Goal: Task Accomplishment & Management: Use online tool/utility

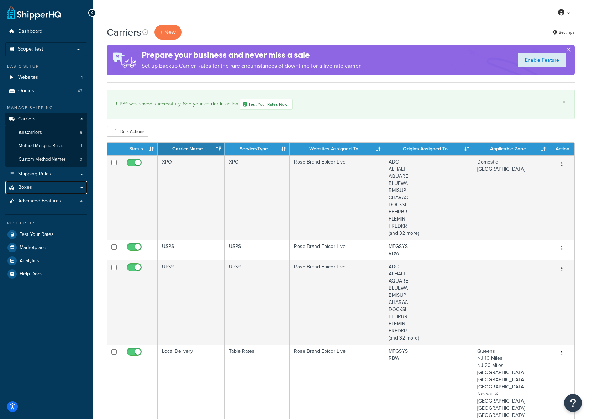
click at [31, 185] on span "Boxes" at bounding box center [25, 187] width 14 height 6
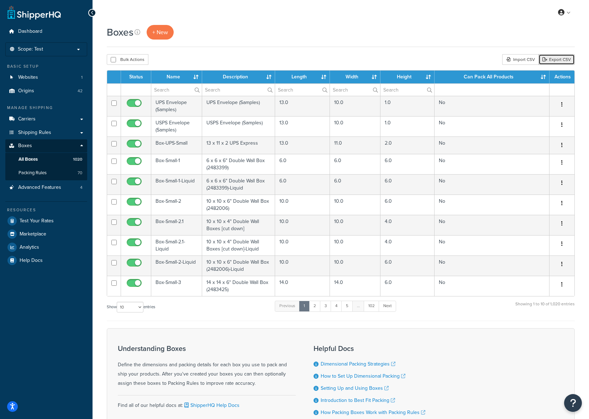
click at [553, 62] on link "Export CSV" at bounding box center [556, 59] width 36 height 11
click at [361, 22] on div "My Profile Billing Global Settings Contact Us Logout" at bounding box center [341, 12] width 496 height 25
click at [520, 62] on div "Import CSV" at bounding box center [520, 59] width 36 height 11
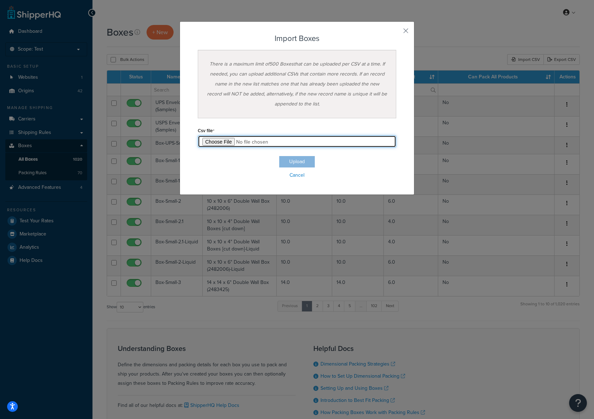
click at [222, 139] on input "file" at bounding box center [297, 141] width 199 height 12
type input "C:\fakepath\Box Export-2025-10-03 0903.csv"
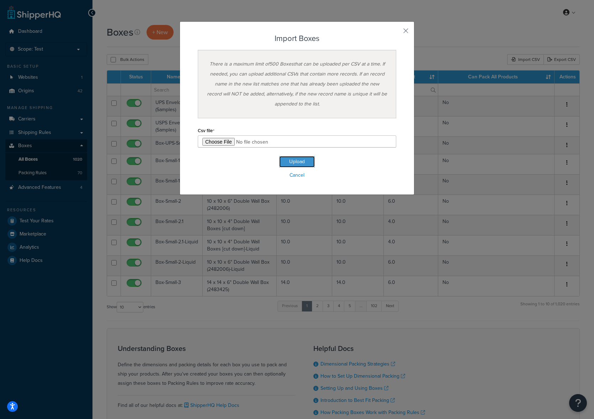
click at [291, 159] on button "Upload" at bounding box center [297, 161] width 36 height 11
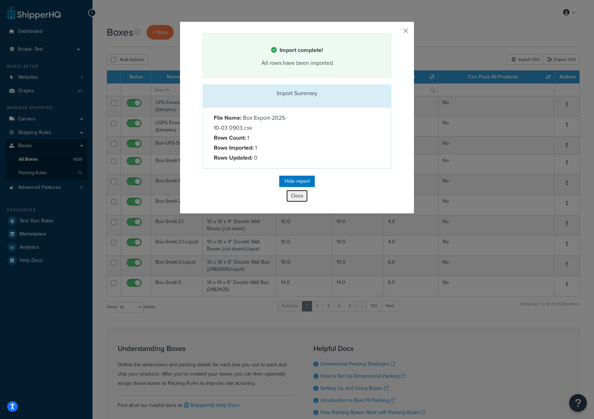
click at [295, 199] on button "Close" at bounding box center [297, 196] width 21 height 12
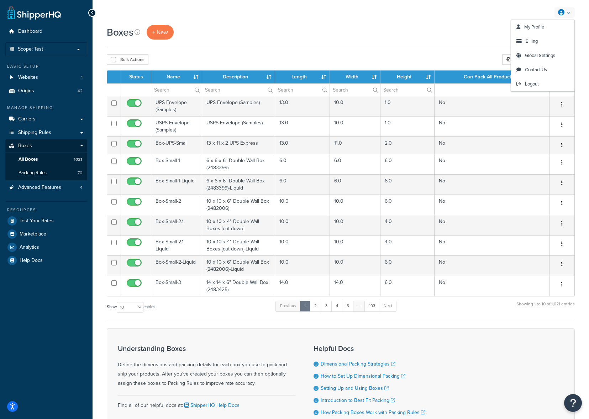
click at [453, 27] on div "Boxes + New" at bounding box center [341, 32] width 468 height 15
click at [568, 12] on link at bounding box center [564, 12] width 20 height 11
click at [536, 83] on span "Logout" at bounding box center [532, 83] width 14 height 7
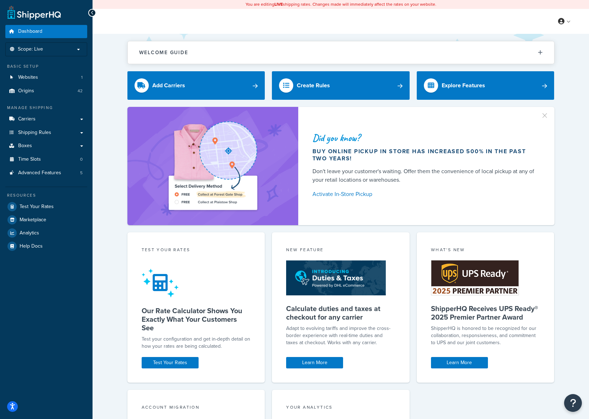
click at [62, 47] on p "Scope: Live" at bounding box center [46, 49] width 75 height 6
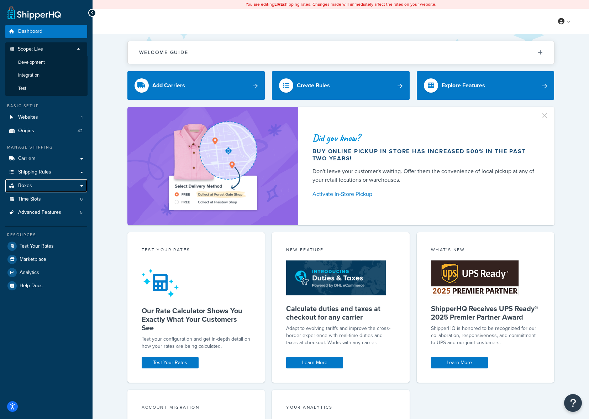
click at [44, 186] on link "Boxes" at bounding box center [46, 185] width 82 height 13
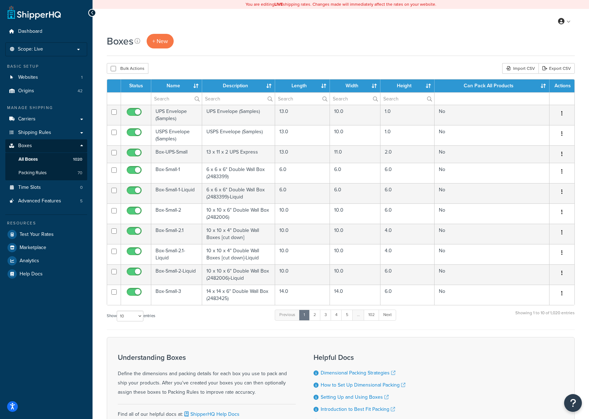
click at [523, 68] on div "Import CSV" at bounding box center [520, 68] width 36 height 11
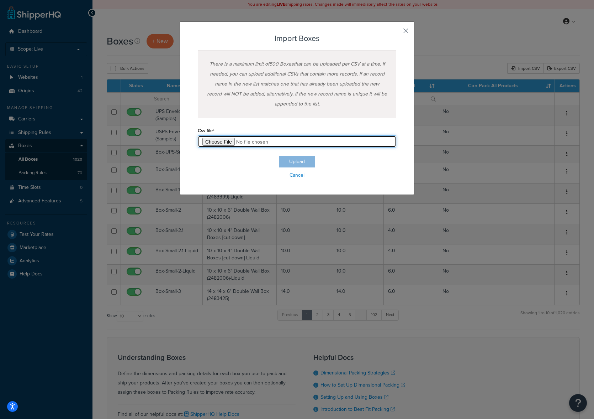
click at [210, 141] on input "file" at bounding box center [297, 141] width 199 height 12
type input "C:\fakepath\Box Export-2025-10-03 0903.csv"
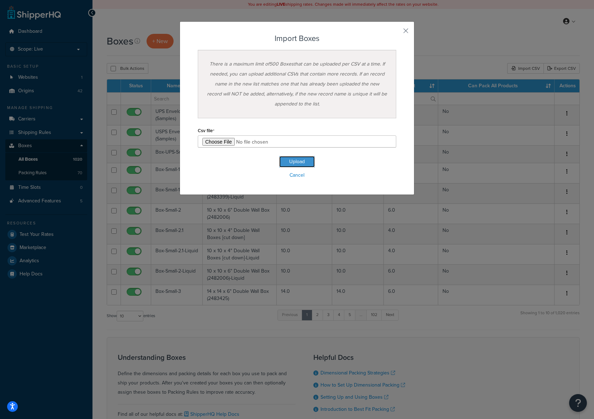
click at [292, 157] on button "Upload" at bounding box center [297, 161] width 36 height 11
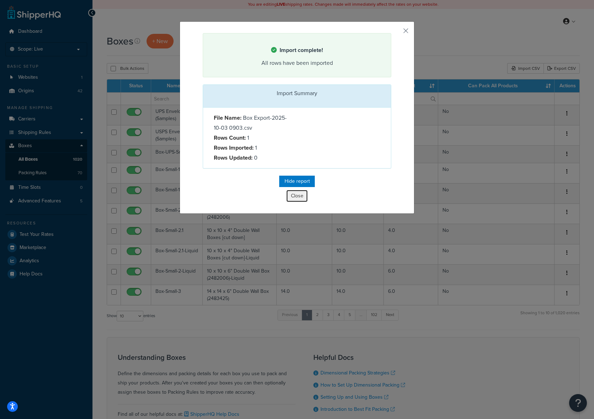
click at [298, 201] on button "Close" at bounding box center [297, 196] width 21 height 12
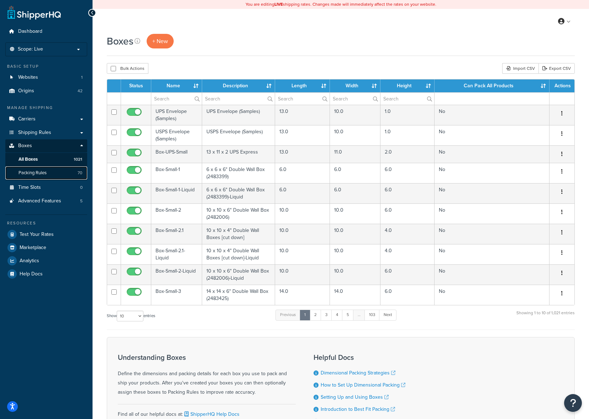
click at [53, 172] on link "Packing Rules 70" at bounding box center [46, 172] width 82 height 13
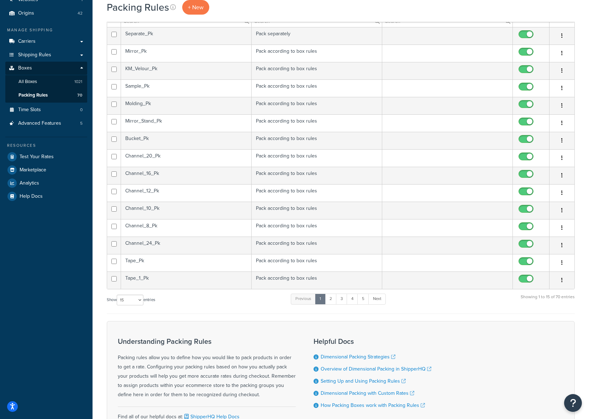
scroll to position [107, 0]
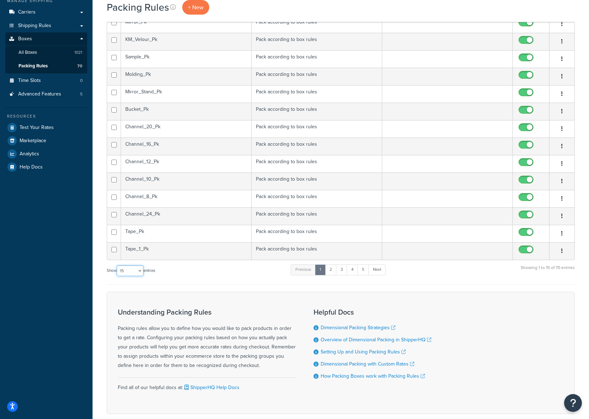
click at [139, 270] on select "10 15 25 50 100" at bounding box center [130, 270] width 27 height 11
select select "100"
click at [117, 276] on select "10 15 25 50 100" at bounding box center [130, 270] width 27 height 11
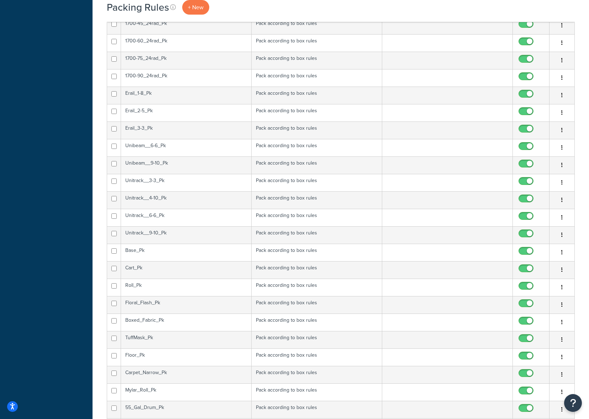
scroll to position [855, 0]
click at [199, 8] on span "+ New" at bounding box center [196, 7] width 16 height 8
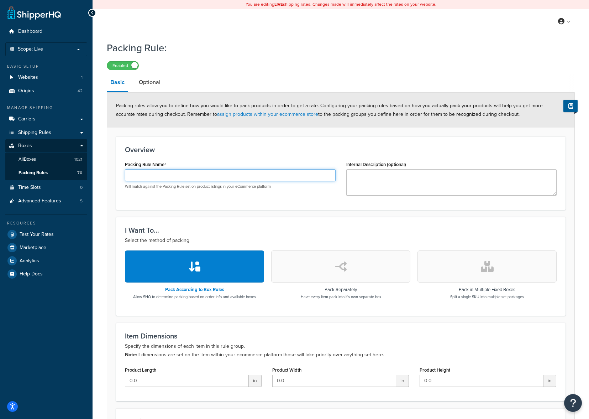
click at [139, 175] on input "Packing Rule Name" at bounding box center [230, 175] width 211 height 12
type input "T-Handle"
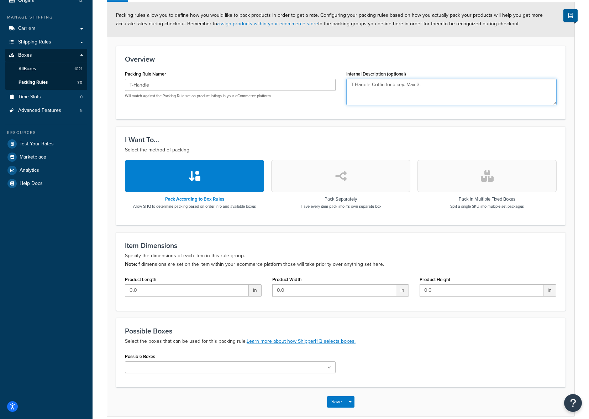
scroll to position [125, 0]
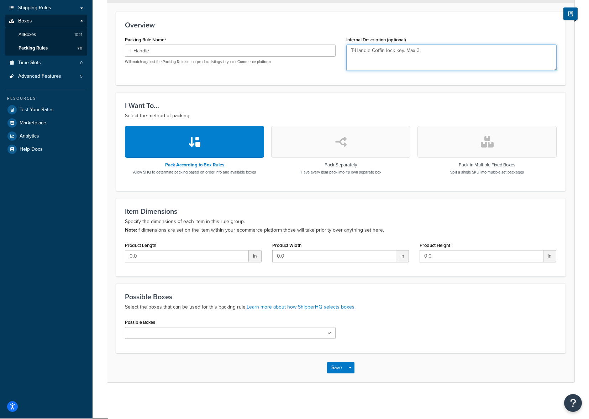
type textarea "T-Handle Coffin lock key. Max 3."
click at [330, 335] on icon at bounding box center [329, 333] width 4 height 4
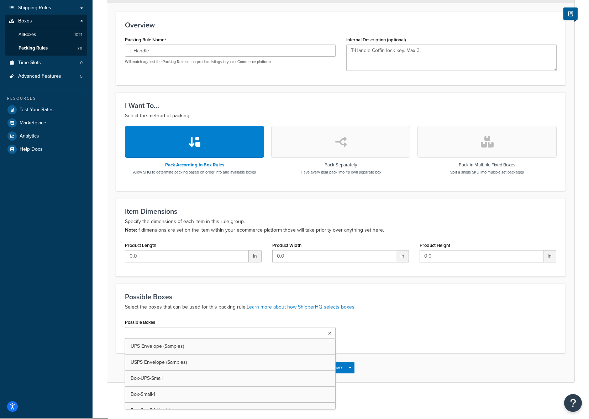
click at [164, 330] on input "Possible Boxes" at bounding box center [158, 333] width 63 height 8
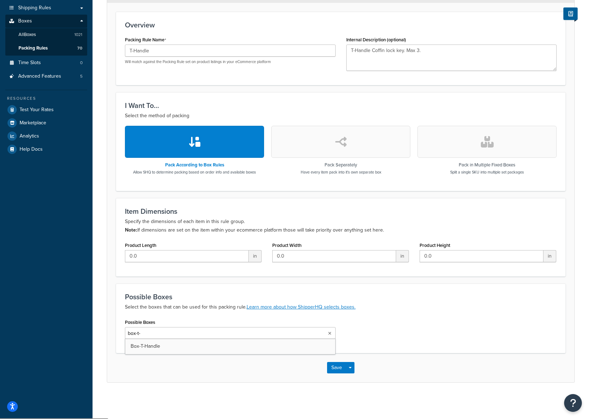
type input "box-t-h"
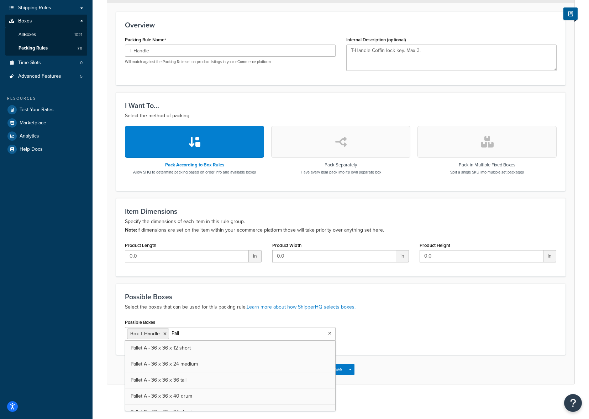
type input "Palle"
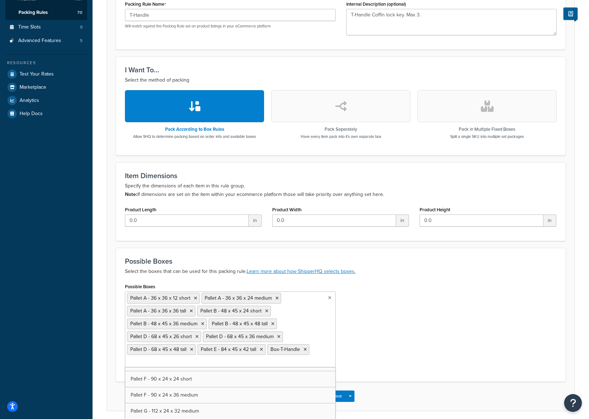
scroll to position [3616, 0]
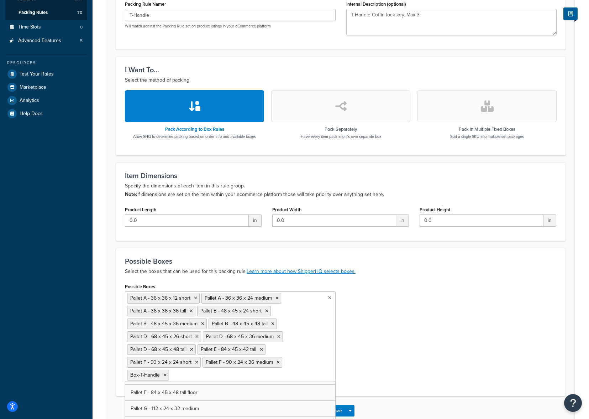
click at [391, 360] on div "Possible Boxes Pallet A - 36 x 36 x 12 short Pallet A - 36 x 36 x 24 medium Pal…" at bounding box center [341, 334] width 442 height 106
click at [346, 408] on button "Save" at bounding box center [336, 410] width 19 height 11
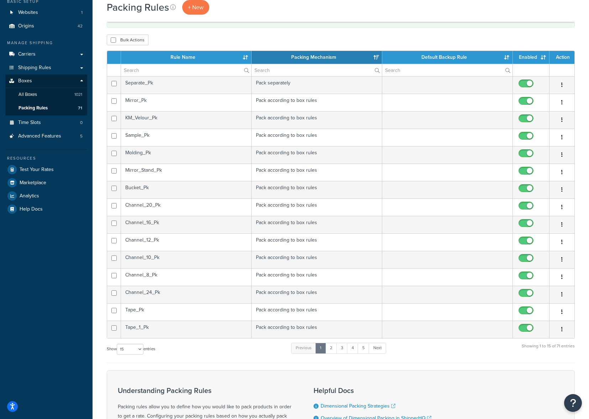
scroll to position [107, 0]
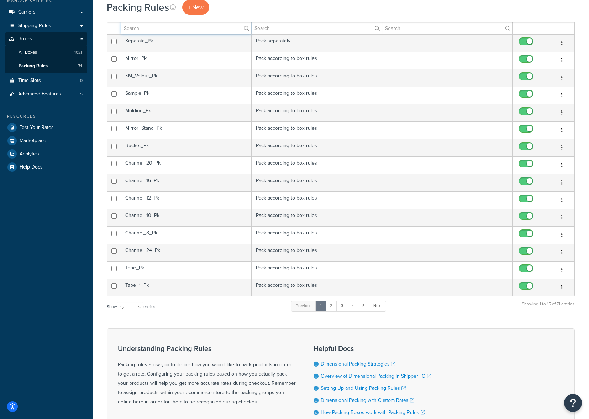
click at [150, 31] on input "text" at bounding box center [186, 28] width 130 height 12
click at [143, 306] on select "10 15 25 50 100" at bounding box center [130, 306] width 27 height 11
select select "100"
click at [117, 312] on select "10 15 25 50 100" at bounding box center [130, 306] width 27 height 11
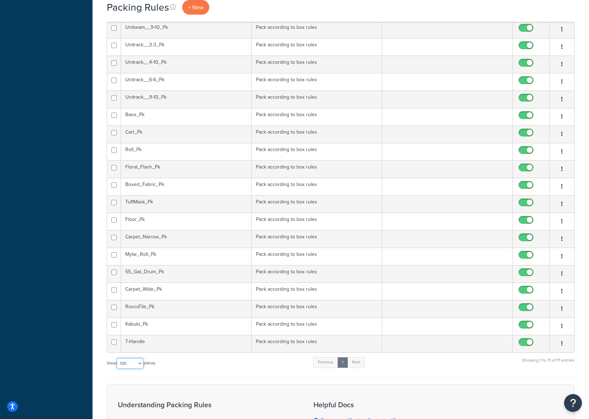
scroll to position [1158, 0]
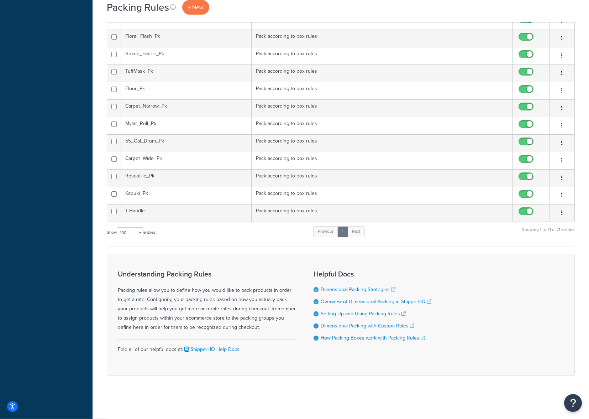
click at [194, 214] on td "T-Handle" at bounding box center [186, 212] width 131 height 17
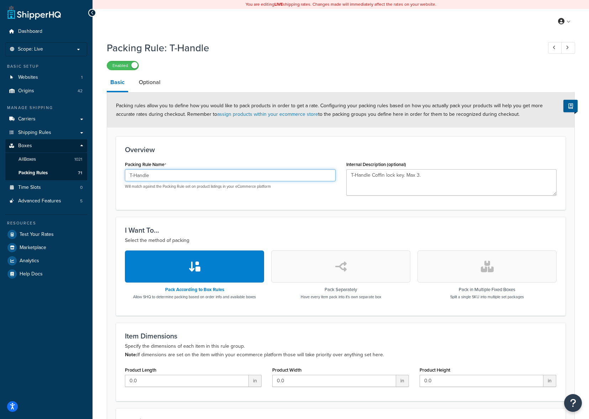
click at [168, 180] on input "T-Handle" at bounding box center [230, 175] width 211 height 12
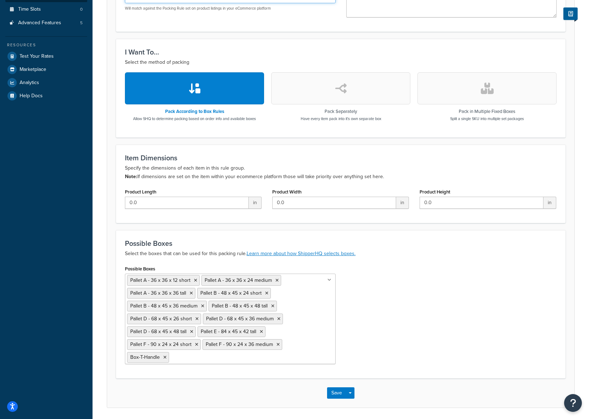
scroll to position [203, 0]
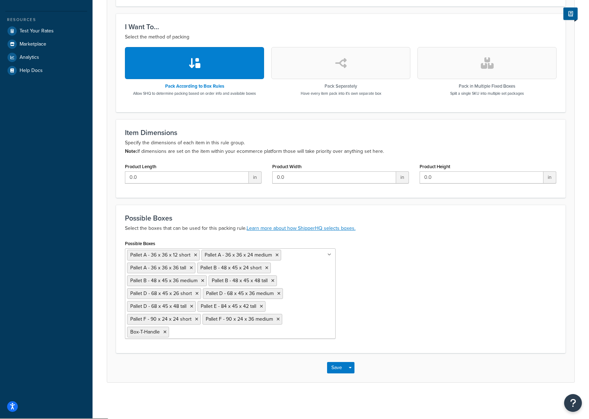
type input "T-Handle_Pk"
click at [337, 367] on button "Save" at bounding box center [336, 367] width 19 height 11
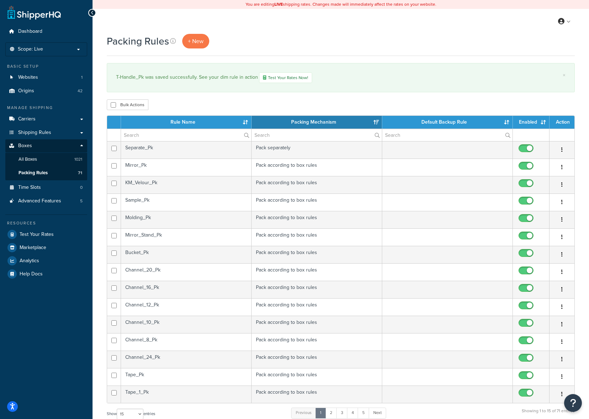
scroll to position [181, 0]
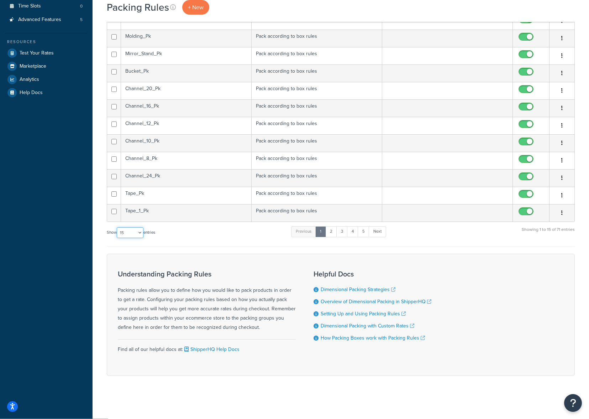
click at [143, 232] on select "10 15 25 50 100" at bounding box center [130, 232] width 27 height 11
select select "100"
click at [117, 238] on select "10 15 25 50 100" at bounding box center [130, 232] width 27 height 11
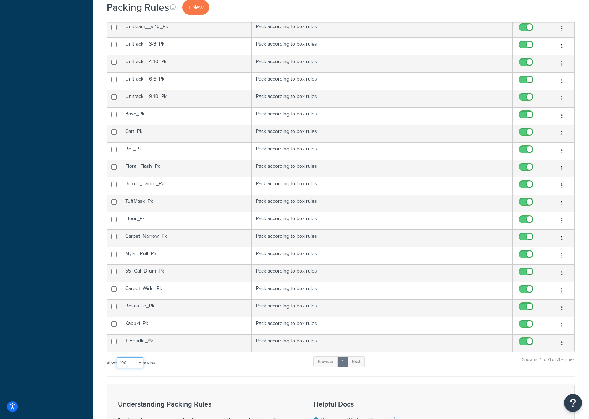
scroll to position [1015, 0]
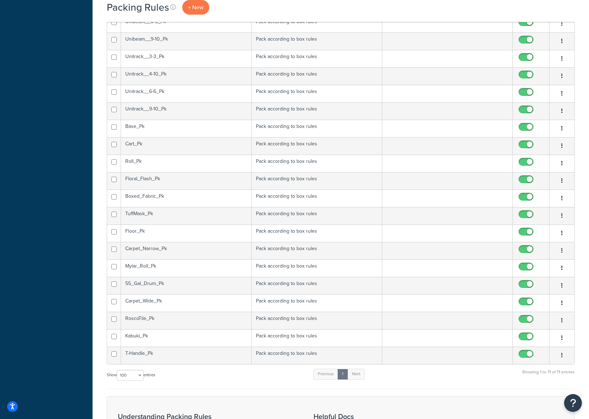
click at [158, 356] on td "T-Handle_Pk" at bounding box center [186, 354] width 131 height 17
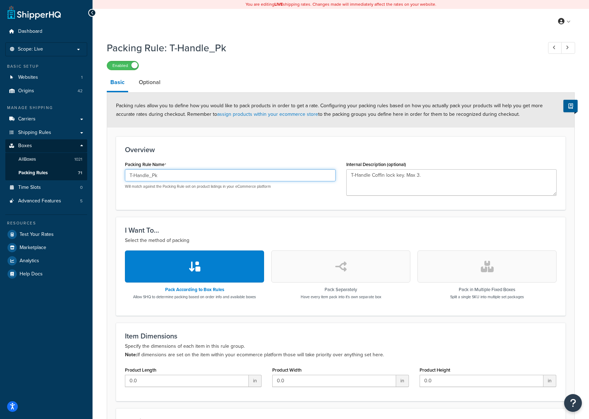
drag, startPoint x: 181, startPoint y: 175, endPoint x: 92, endPoint y: 164, distance: 89.6
click at [92, 164] on div "Dashboard Scope: Live Basic Setup Websites 1 Origins 42 Manage Shipping Carrier…" at bounding box center [294, 310] width 589 height 621
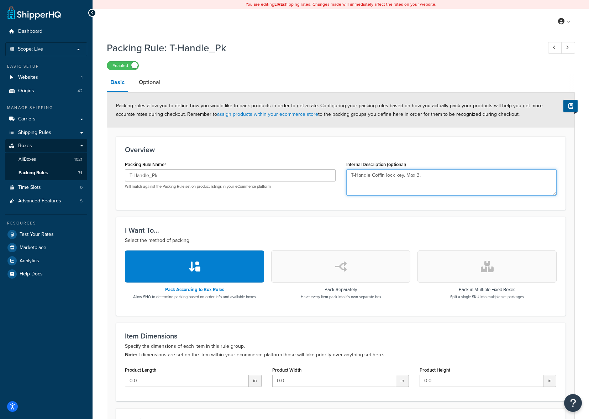
click at [375, 175] on textarea "T-Handle Coffin lock key. Max 3." at bounding box center [451, 182] width 211 height 26
click at [356, 176] on textarea "T-Handle coffin lock key. Max 3." at bounding box center [451, 182] width 211 height 26
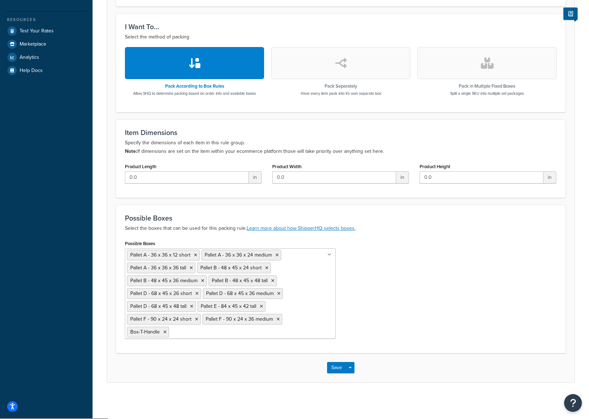
type textarea "T-handle coffin lock key. Max 3."
click at [337, 372] on button "Save" at bounding box center [336, 367] width 19 height 11
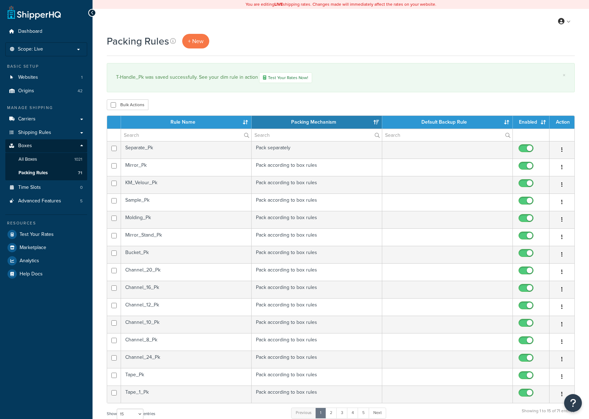
select select "15"
click at [544, 94] on link "Logout" at bounding box center [542, 93] width 63 height 14
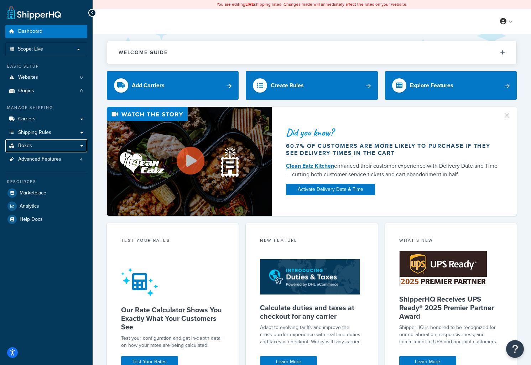
click at [41, 146] on link "Boxes" at bounding box center [46, 145] width 82 height 13
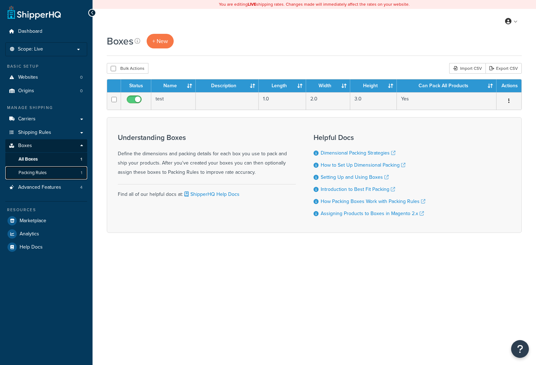
click at [53, 168] on link "Packing Rules 1" at bounding box center [46, 172] width 82 height 13
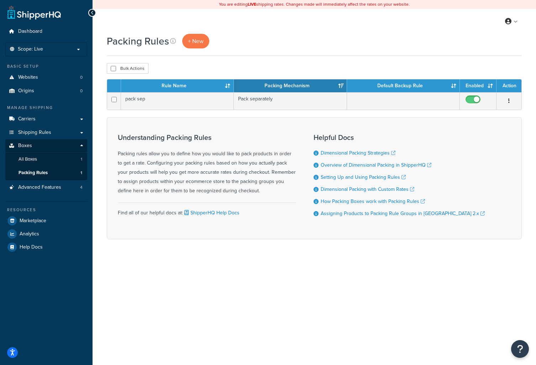
click at [75, 47] on p "Scope: Live" at bounding box center [46, 49] width 75 height 6
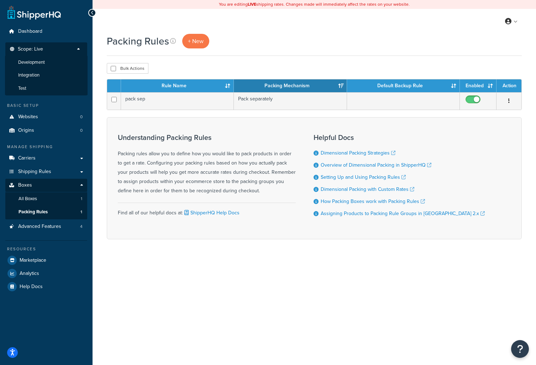
click at [32, 85] on li "Test" at bounding box center [46, 88] width 83 height 13
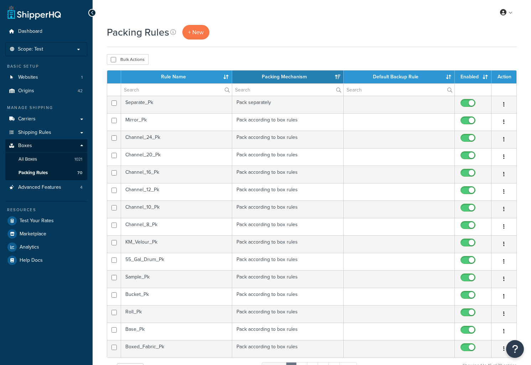
select select "15"
click at [57, 171] on link "Packing Rules 70" at bounding box center [46, 172] width 82 height 13
select select "15"
click at [193, 30] on span "+ New" at bounding box center [196, 32] width 16 height 8
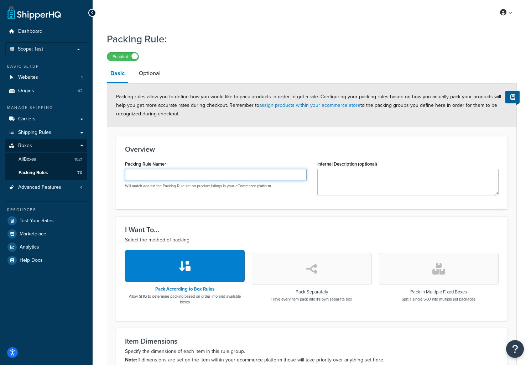
click at [136, 180] on input "Packing Rule Name" at bounding box center [216, 175] width 182 height 12
type input "T-Handle_Pk"
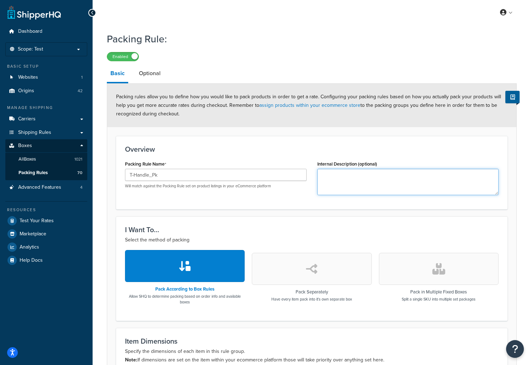
click at [350, 173] on textarea "Internal Description (optional)" at bounding box center [408, 182] width 182 height 26
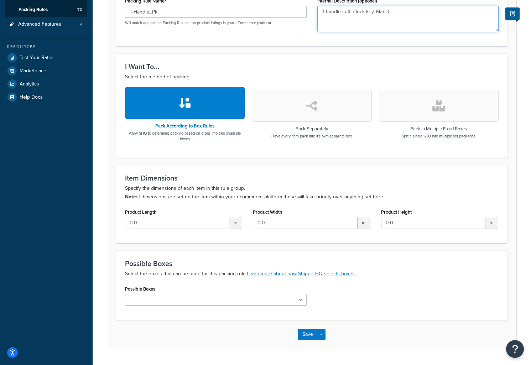
scroll to position [184, 0]
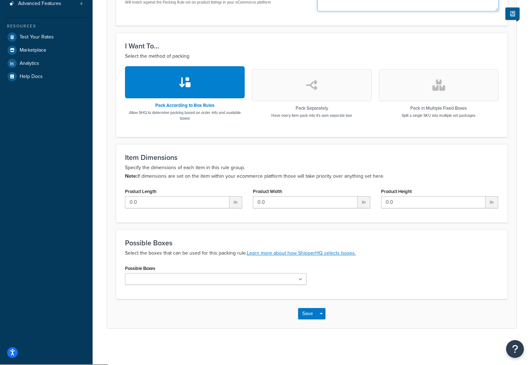
type textarea "T-handle coffin lock key. Max 3."
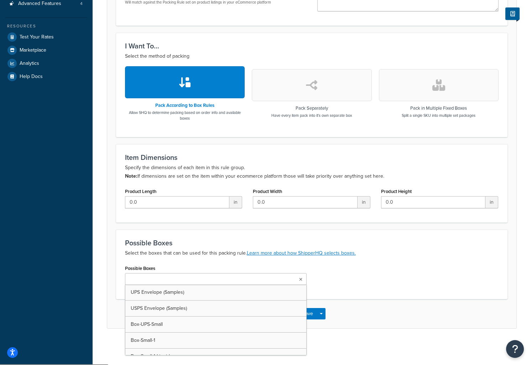
click at [178, 279] on input "Possible Boxes" at bounding box center [158, 279] width 63 height 8
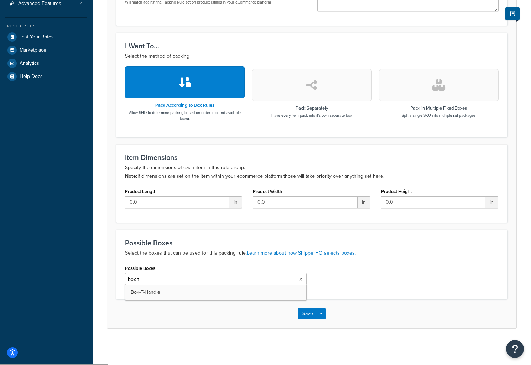
type input "box-t-h"
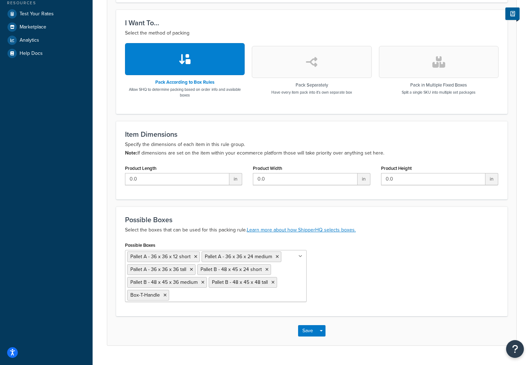
scroll to position [224, 0]
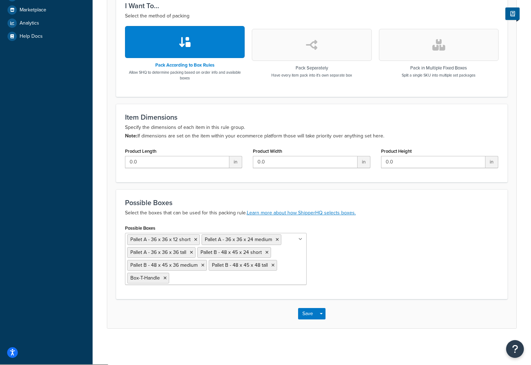
click at [202, 278] on input "Possible Boxes" at bounding box center [202, 278] width 63 height 8
click at [272, 280] on ul "Pallet A - 36 x 36 x 12 short Pallet A - 36 x 36 x 24 medium Pallet A - 36 x 36…" at bounding box center [216, 259] width 182 height 52
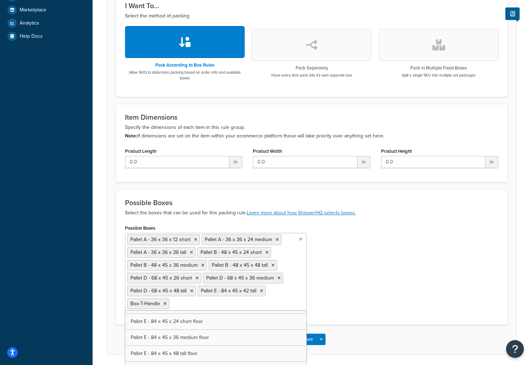
drag, startPoint x: 221, startPoint y: 354, endPoint x: 224, endPoint y: 350, distance: 4.8
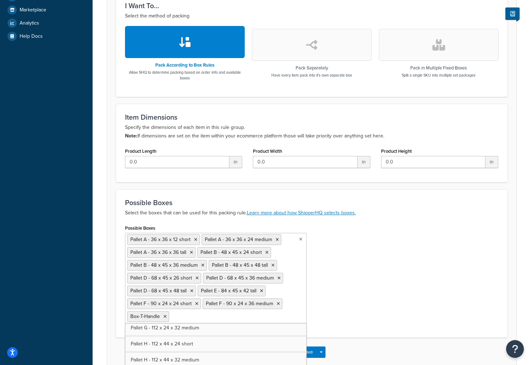
scroll to position [3655, 0]
click at [369, 278] on div "Possible Boxes Pallet A - 36 x 36 x 12 short Pallet A - 36 x 36 x 24 medium Pal…" at bounding box center [312, 276] width 384 height 106
click at [304, 352] on button "Save" at bounding box center [307, 351] width 19 height 11
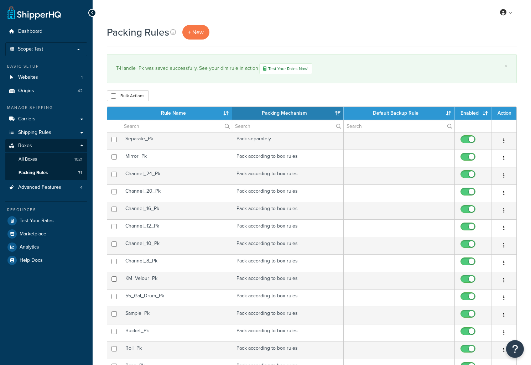
select select "15"
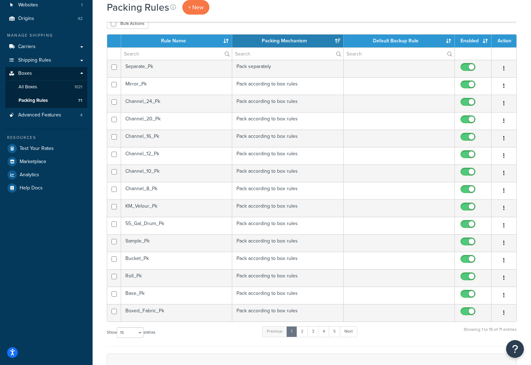
scroll to position [71, 0]
